Goal: Use online tool/utility

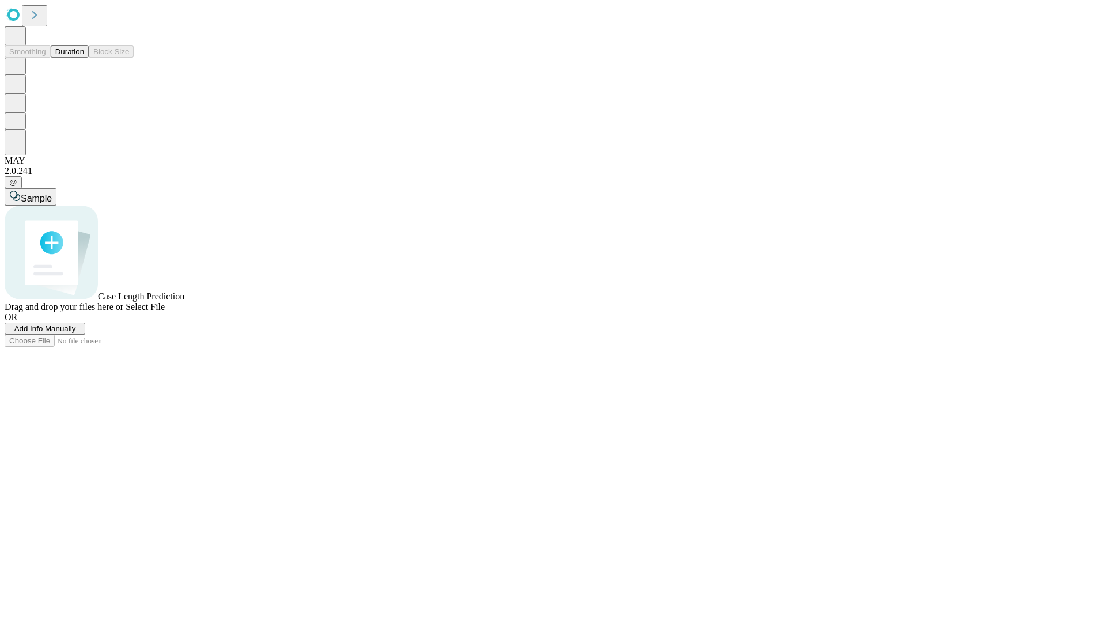
click at [165, 312] on span "Select File" at bounding box center [145, 307] width 39 height 10
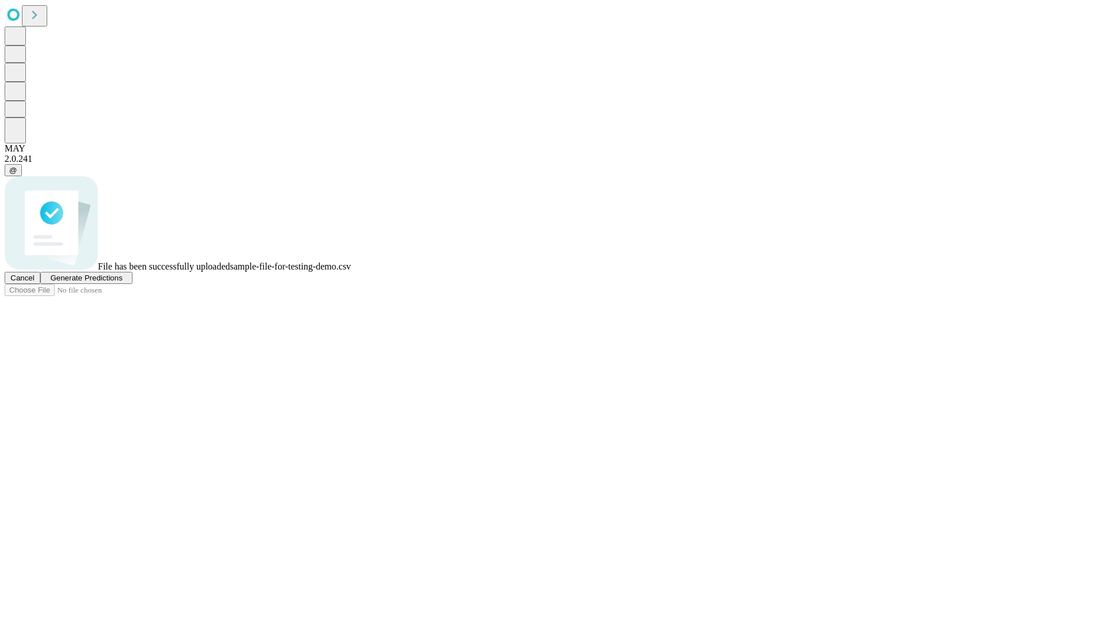
click at [122, 282] on span "Generate Predictions" at bounding box center [86, 278] width 72 height 9
